Goal: Task Accomplishment & Management: Manage account settings

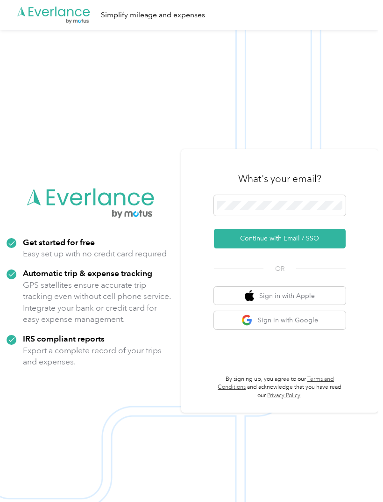
click at [299, 248] on button "Continue with Email / SSO" at bounding box center [280, 239] width 132 height 20
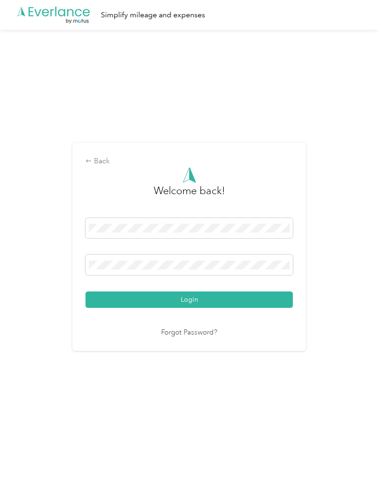
click at [192, 308] on button "Login" at bounding box center [190, 299] width 208 height 16
click at [197, 308] on button "Login" at bounding box center [190, 299] width 208 height 16
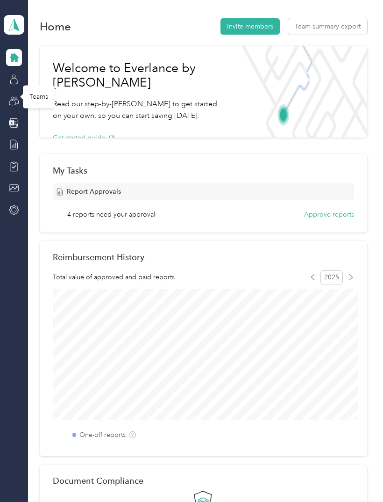
click at [17, 97] on icon at bounding box center [14, 101] width 10 height 10
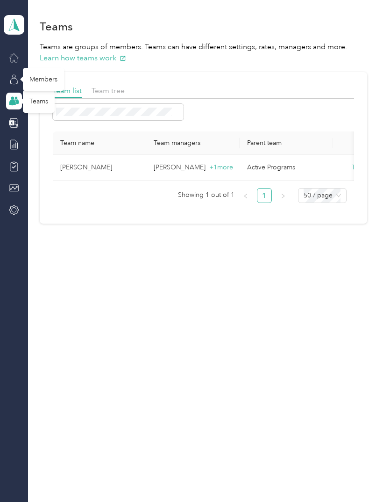
click at [46, 79] on div "Members" at bounding box center [43, 79] width 41 height 23
click at [43, 77] on div "Members" at bounding box center [43, 79] width 41 height 23
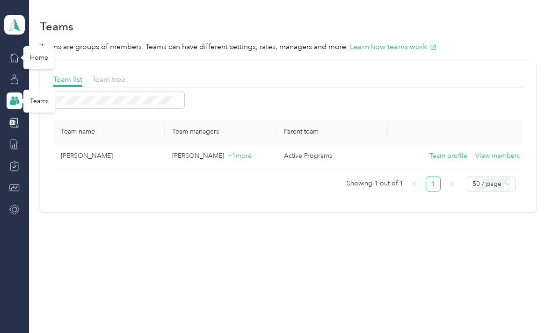
click at [18, 55] on icon at bounding box center [14, 57] width 10 height 10
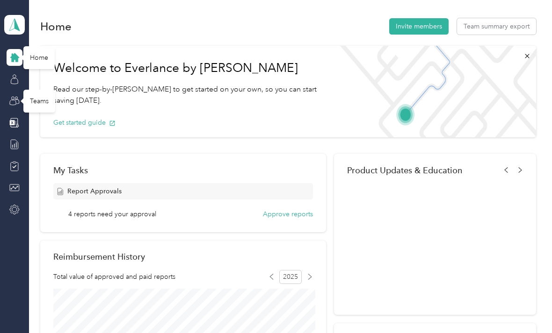
click at [177, 190] on div "Report Approvals" at bounding box center [182, 191] width 259 height 16
click at [133, 217] on span "4 reports need your approval" at bounding box center [112, 214] width 88 height 10
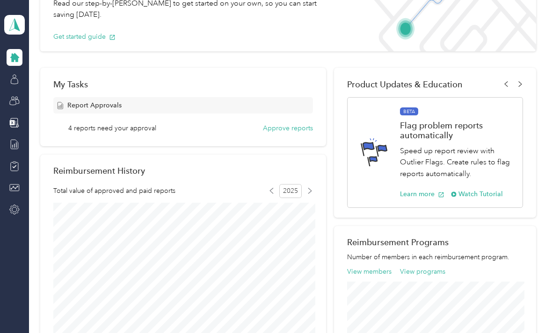
scroll to position [84, 0]
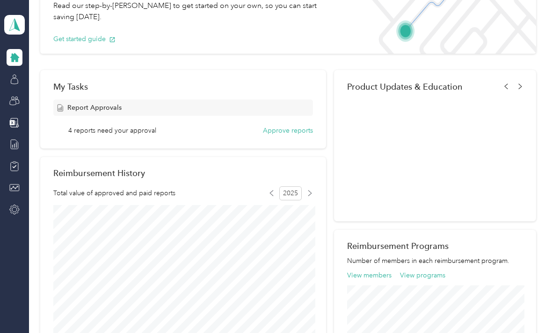
click at [103, 133] on span "4 reports need your approval" at bounding box center [112, 131] width 88 height 10
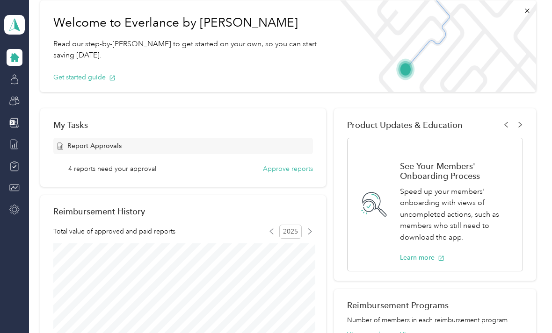
scroll to position [38, 0]
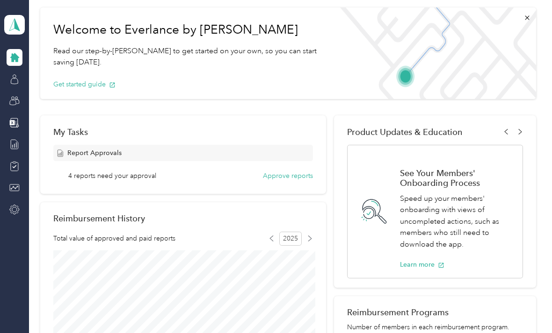
click at [289, 176] on button "Approve reports" at bounding box center [288, 176] width 50 height 10
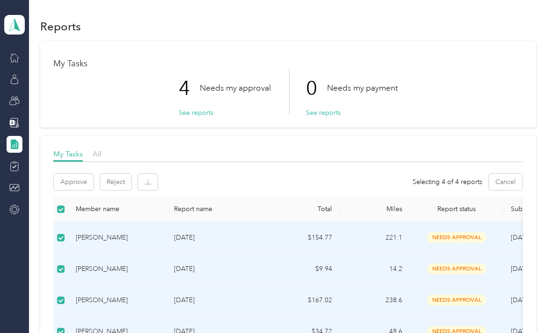
click at [275, 285] on td "$167.02" at bounding box center [304, 300] width 70 height 31
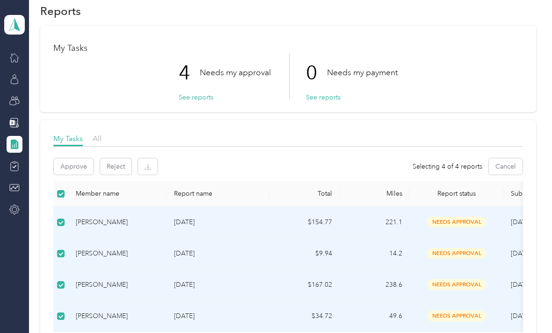
click at [279, 256] on td "$9.94" at bounding box center [304, 253] width 70 height 31
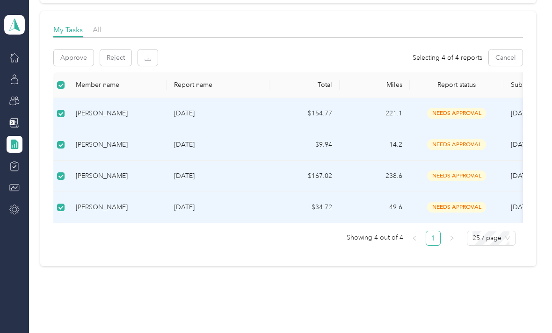
scroll to position [124, 0]
click at [76, 58] on button "Approve" at bounding box center [74, 58] width 40 height 16
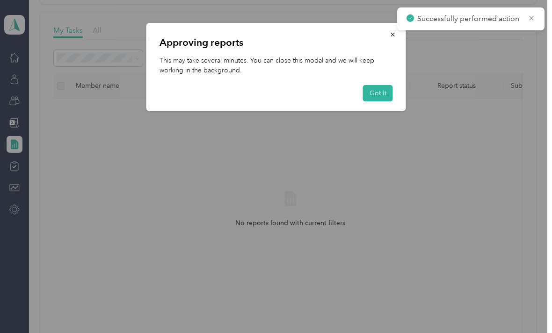
click at [379, 93] on button "Got it" at bounding box center [378, 93] width 30 height 16
